Goal: Task Accomplishment & Management: Manage account settings

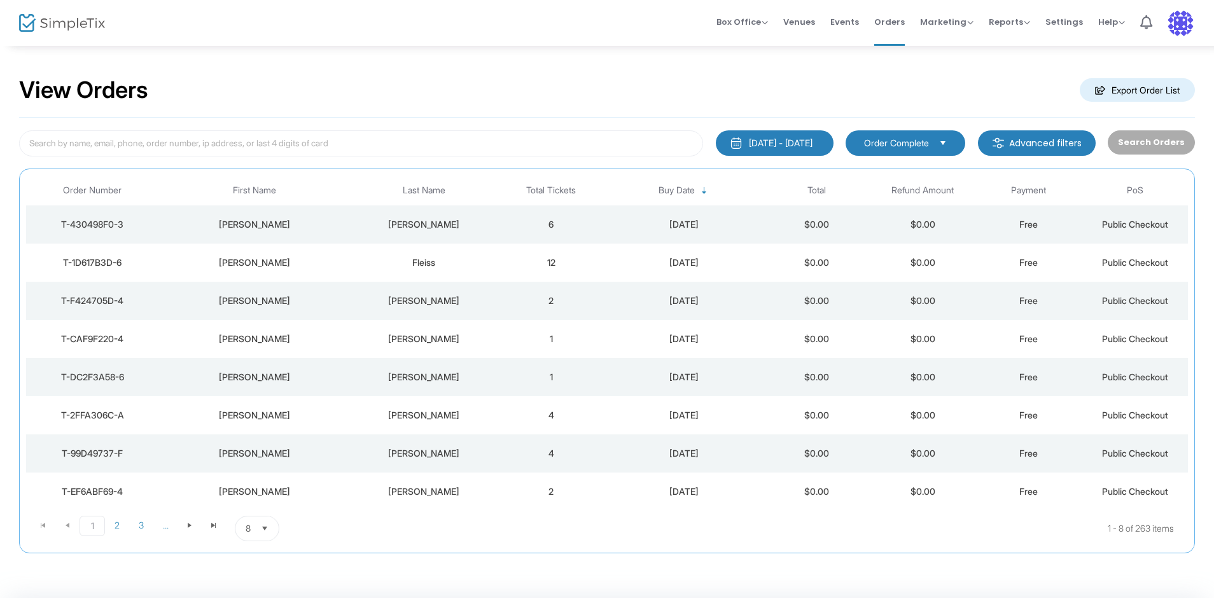
click at [259, 527] on span "Select" at bounding box center [264, 528] width 21 height 21
click at [260, 507] on li "100" at bounding box center [257, 502] width 44 height 25
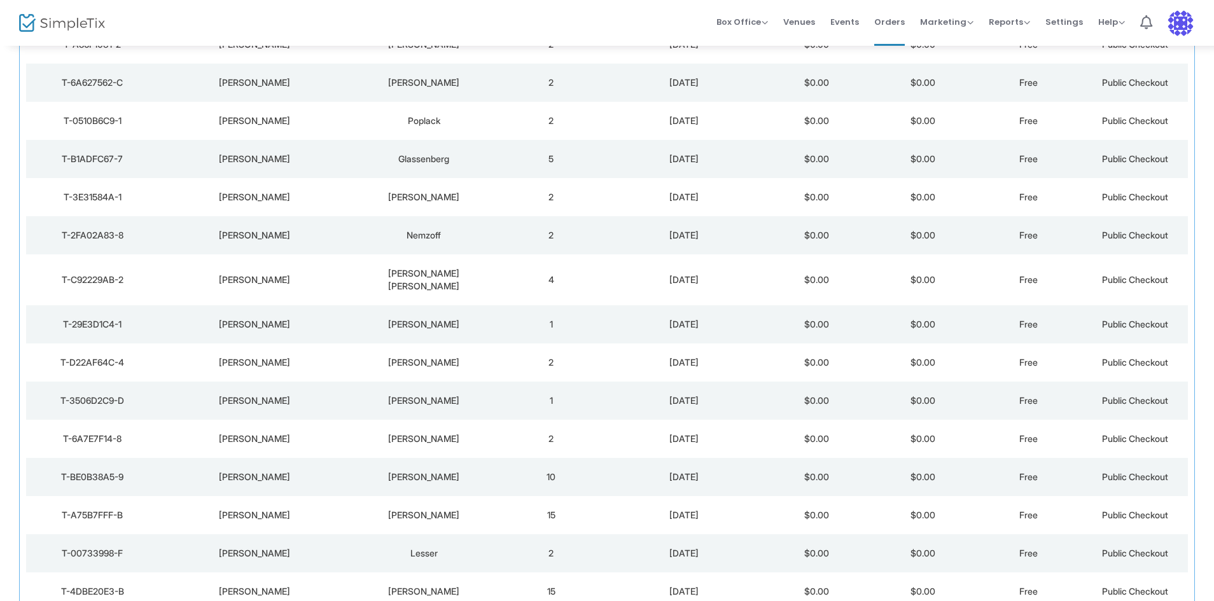
scroll to position [3546, 0]
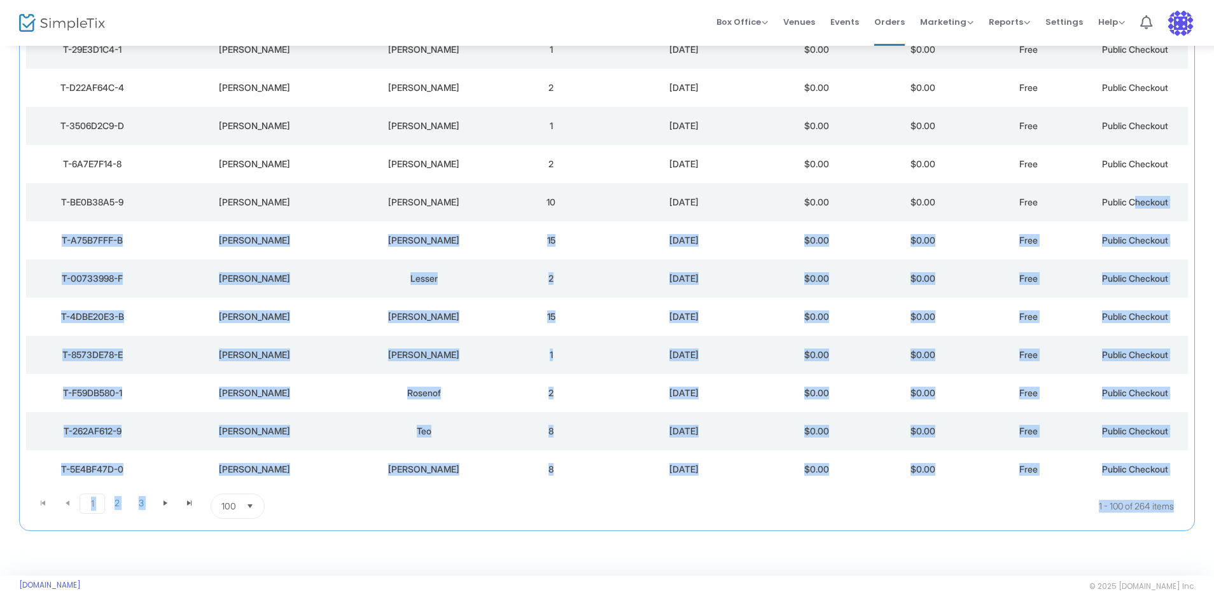
drag, startPoint x: 1212, startPoint y: 553, endPoint x: 1133, endPoint y: 203, distance: 358.8
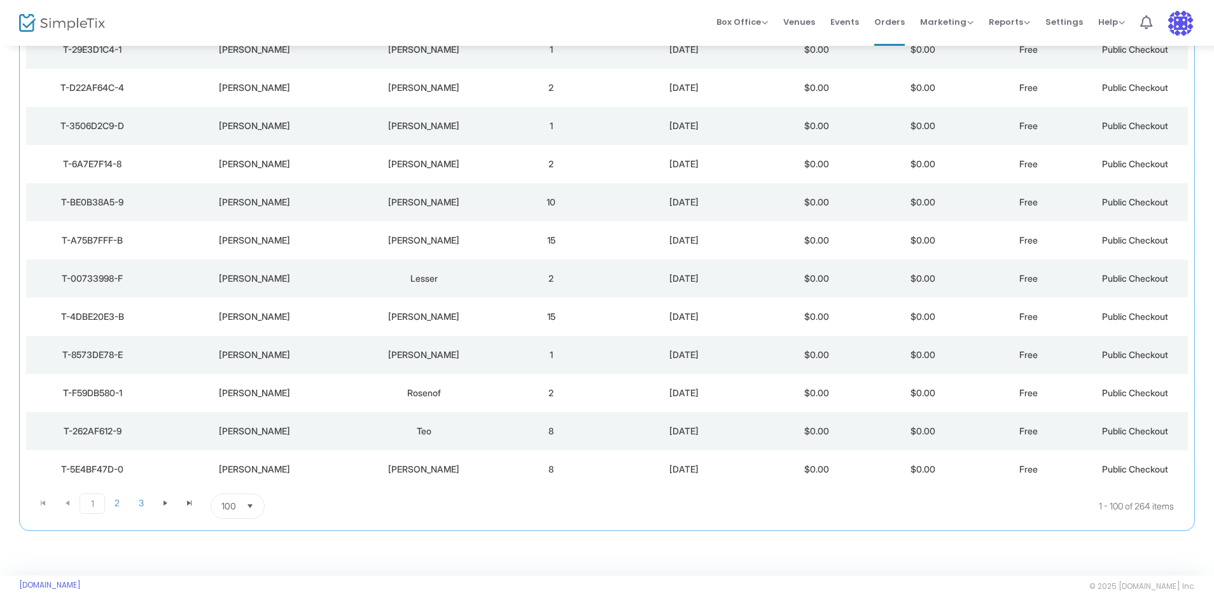
click at [360, 494] on kendo-pager-page-sizes "100 items per page" at bounding box center [287, 506] width 153 height 25
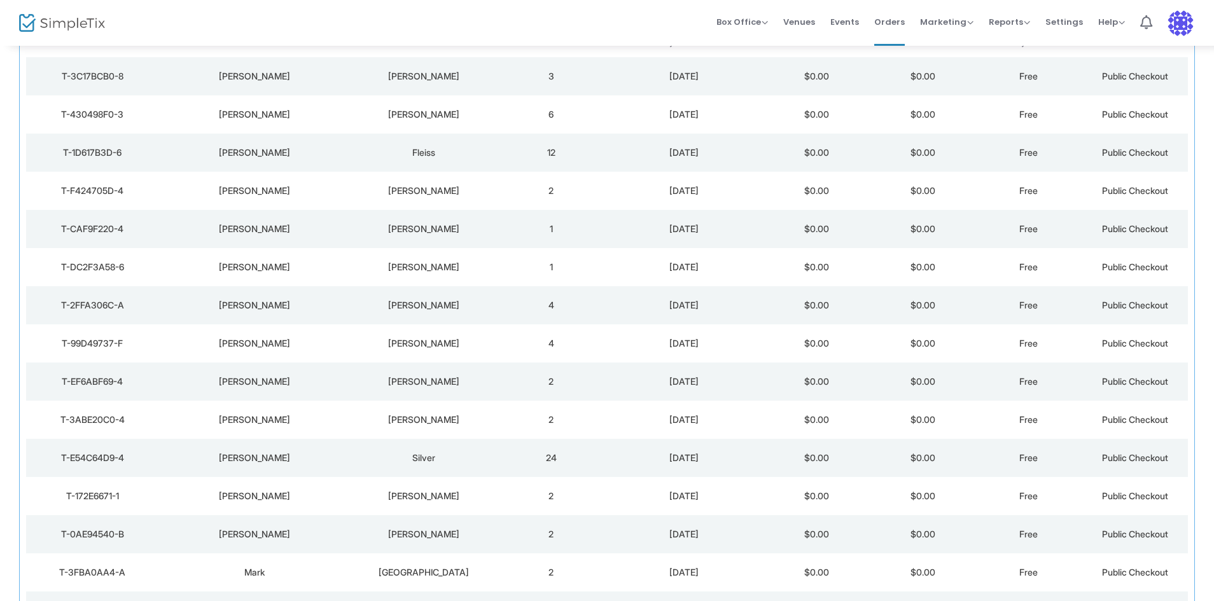
scroll to position [0, 0]
